Goal: Find specific page/section: Find specific page/section

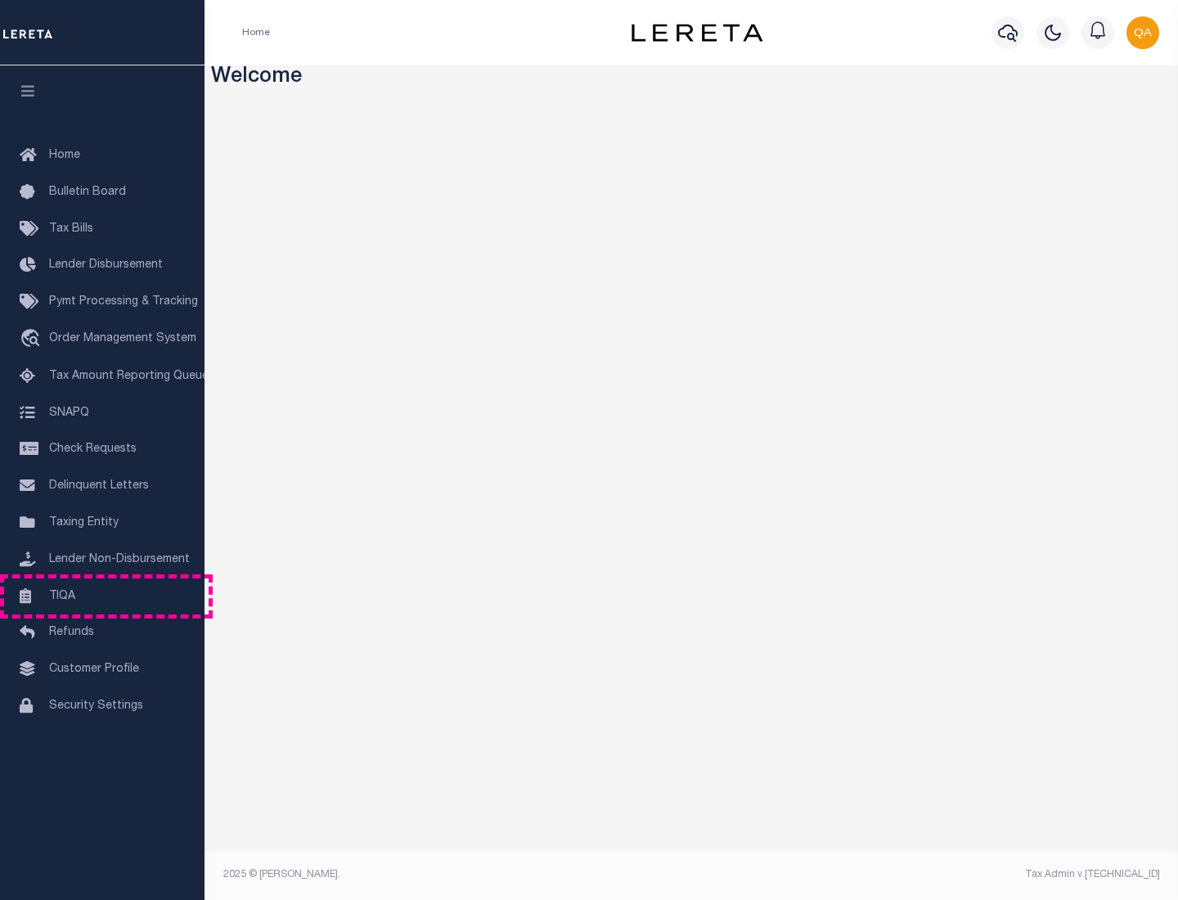
click at [102, 596] on link "TIQA" at bounding box center [102, 596] width 205 height 37
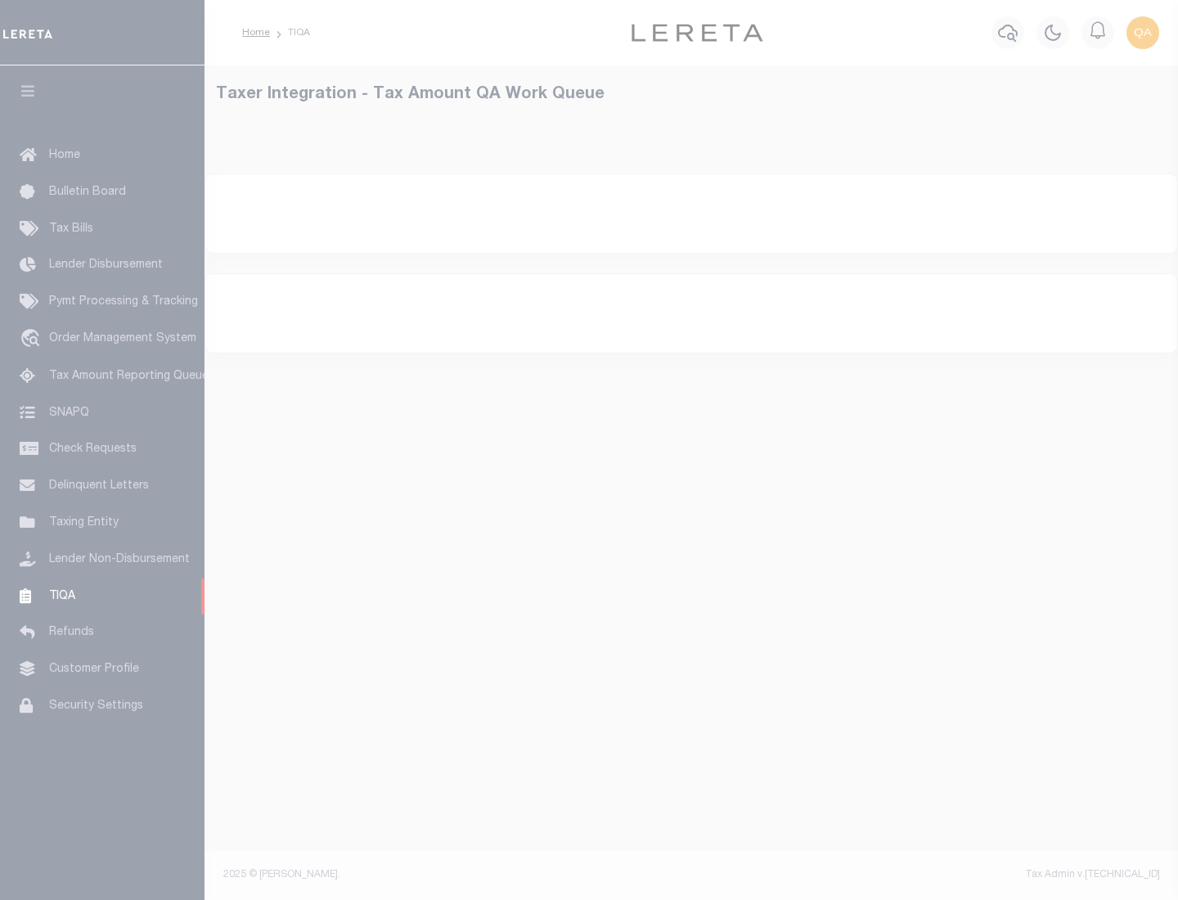
select select "200"
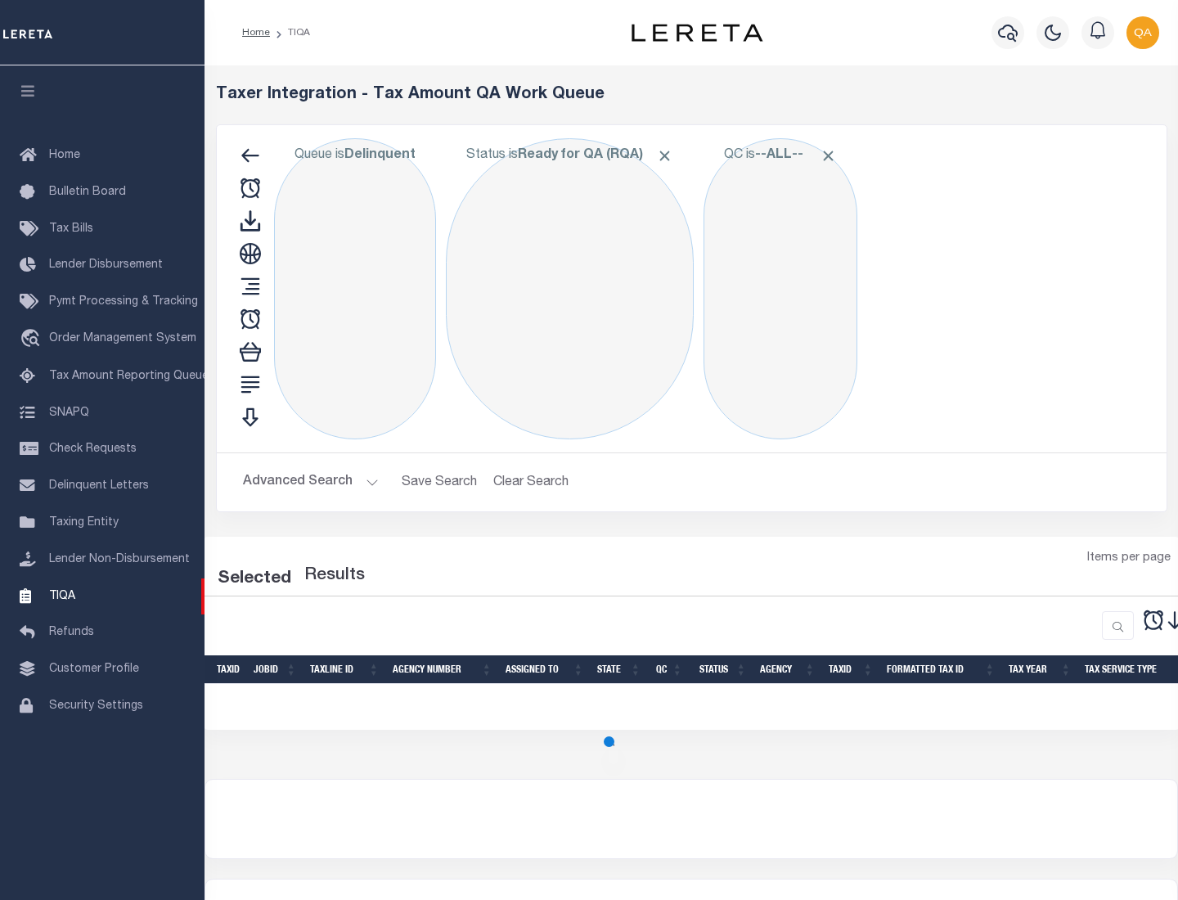
select select "200"
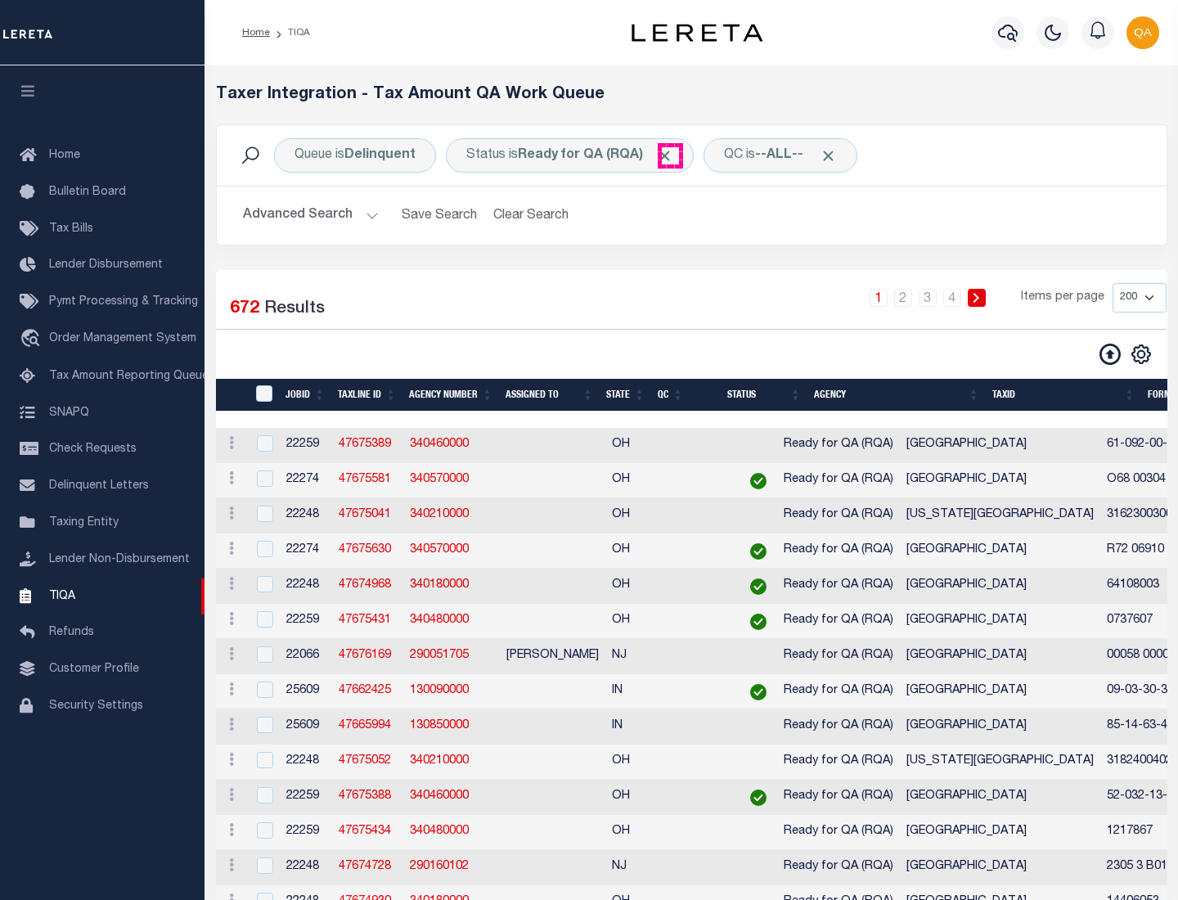
click at [670, 155] on span "Click to Remove" at bounding box center [664, 155] width 17 height 17
